Goal: Entertainment & Leisure: Consume media (video, audio)

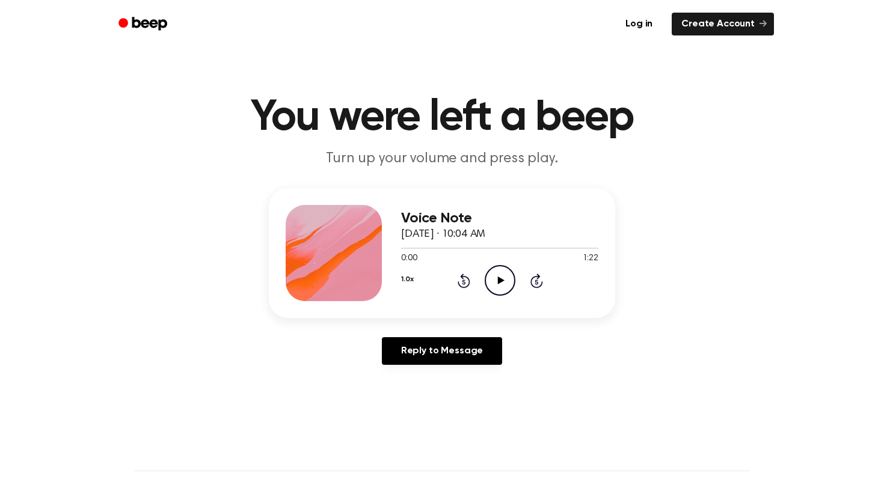
click at [496, 275] on icon "Play Audio" at bounding box center [500, 280] width 31 height 31
drag, startPoint x: 533, startPoint y: 246, endPoint x: 481, endPoint y: 246, distance: 52.3
click at [481, 246] on div at bounding box center [499, 248] width 197 height 10
click at [501, 290] on icon "Play Audio" at bounding box center [500, 280] width 31 height 31
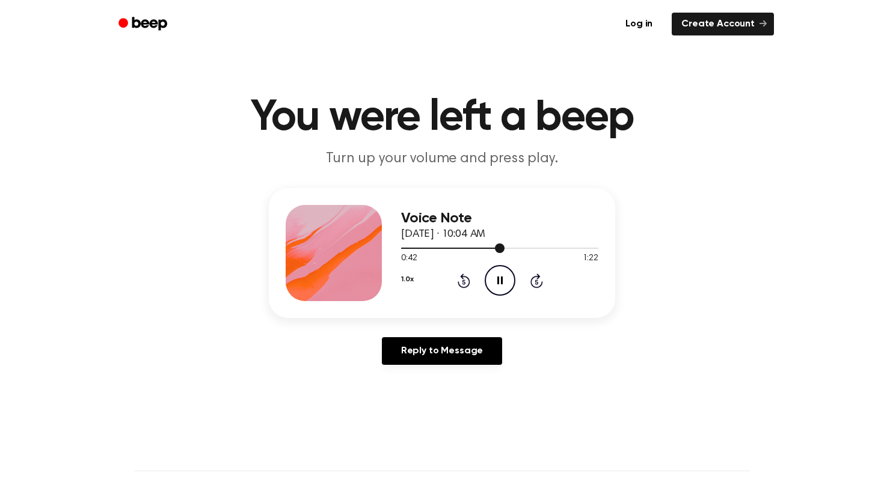
click at [501, 246] on span at bounding box center [500, 248] width 10 height 10
drag, startPoint x: 501, startPoint y: 246, endPoint x: 475, endPoint y: 246, distance: 25.9
click at [475, 246] on div at bounding box center [499, 248] width 197 height 10
drag, startPoint x: 479, startPoint y: 248, endPoint x: 458, endPoint y: 250, distance: 21.1
click at [458, 250] on div at bounding box center [499, 248] width 197 height 10
